Goal: Find specific page/section: Find specific page/section

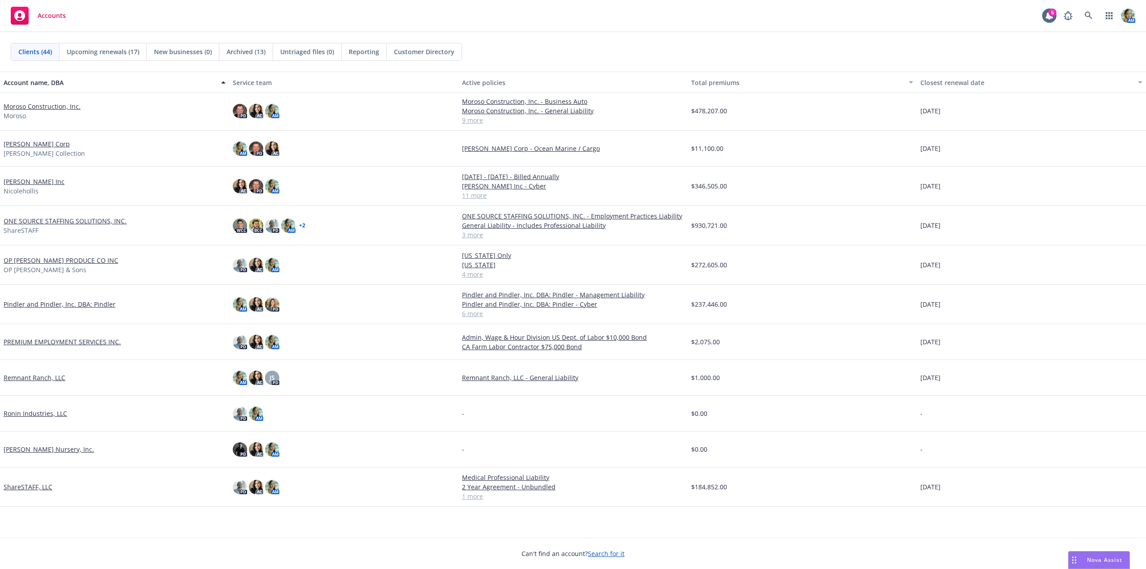
scroll to position [582, 0]
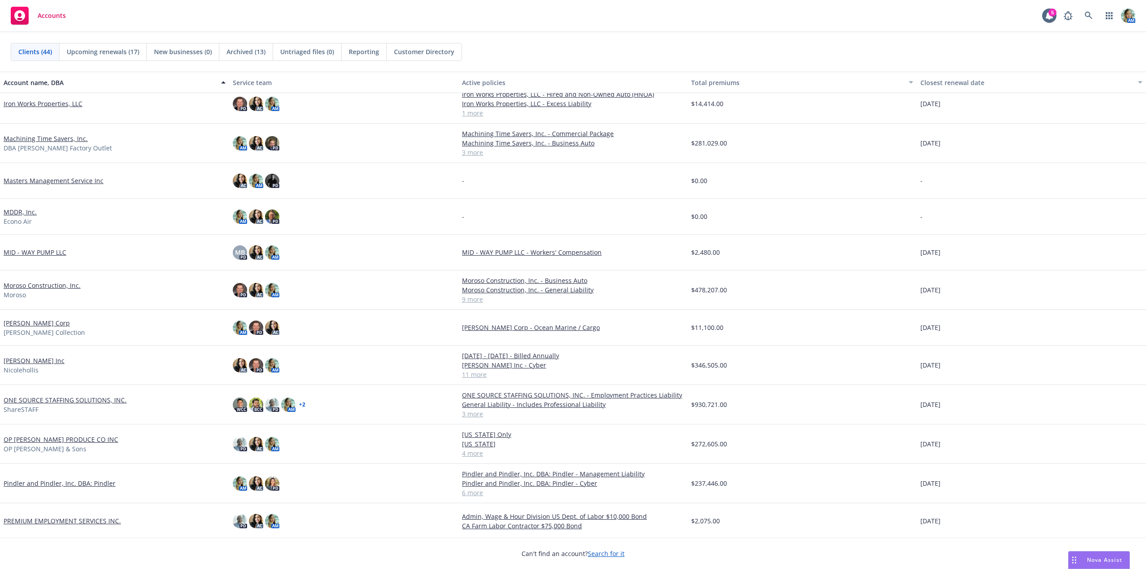
click at [41, 358] on link "[PERSON_NAME] Inc" at bounding box center [34, 360] width 61 height 9
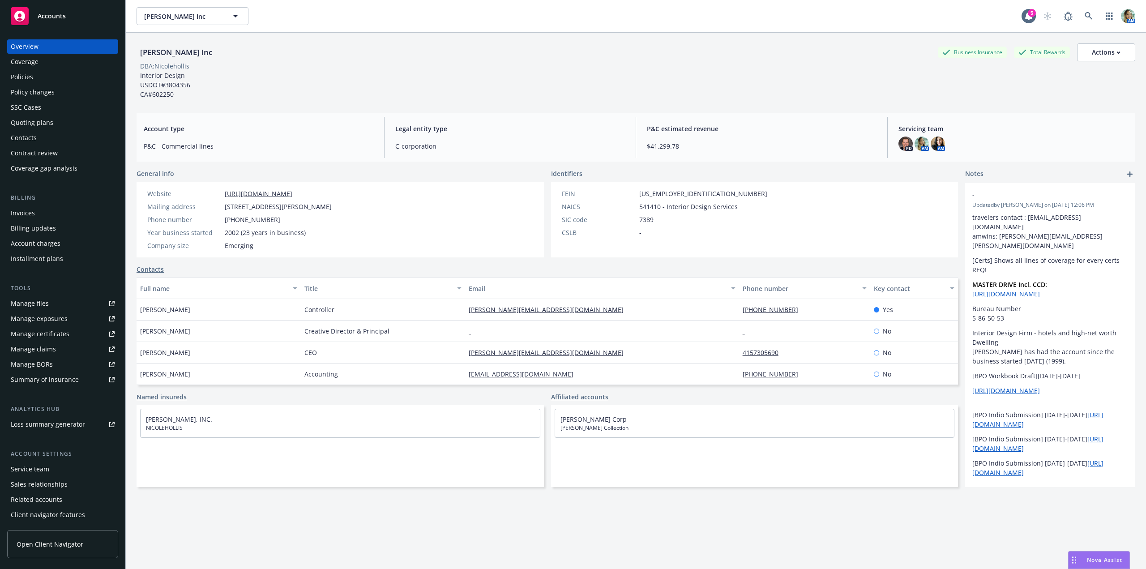
click at [34, 78] on div "Policies" at bounding box center [63, 77] width 104 height 14
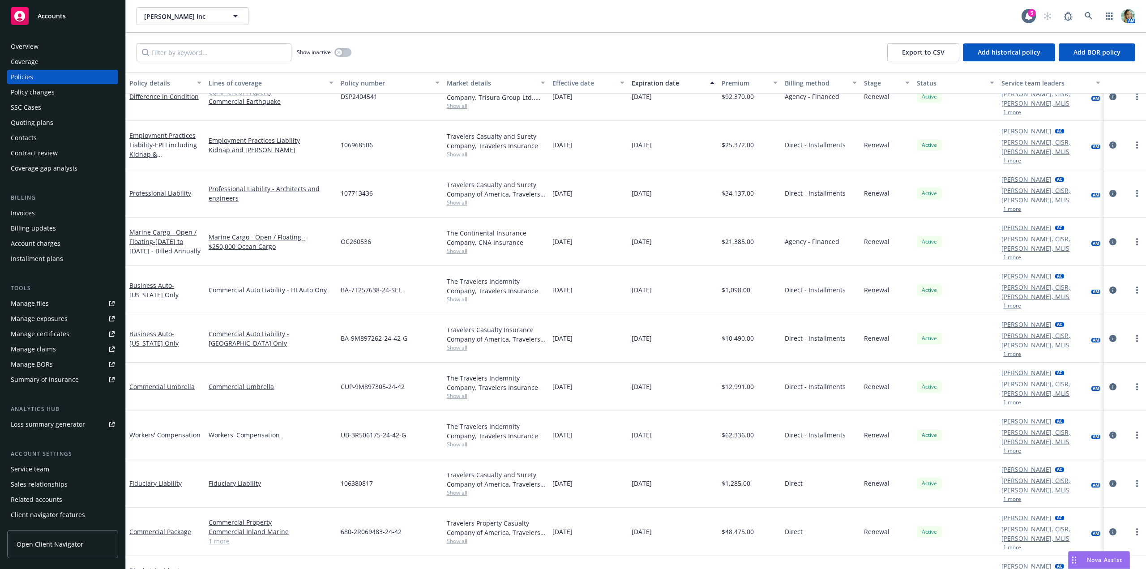
scroll to position [106, 0]
